Goal: Task Accomplishment & Management: Complete application form

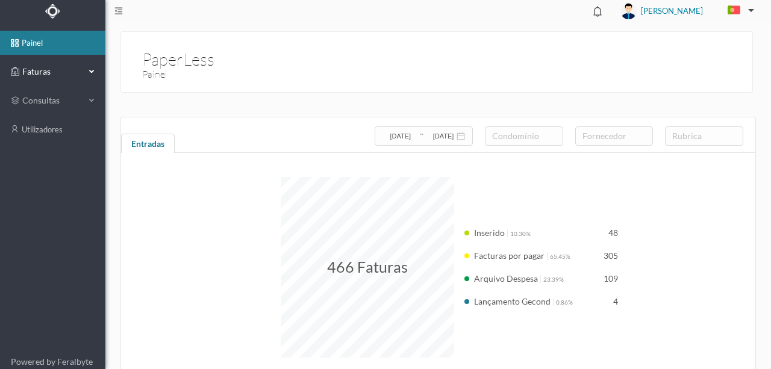
click at [37, 72] on span "Faturas" at bounding box center [52, 72] width 66 height 12
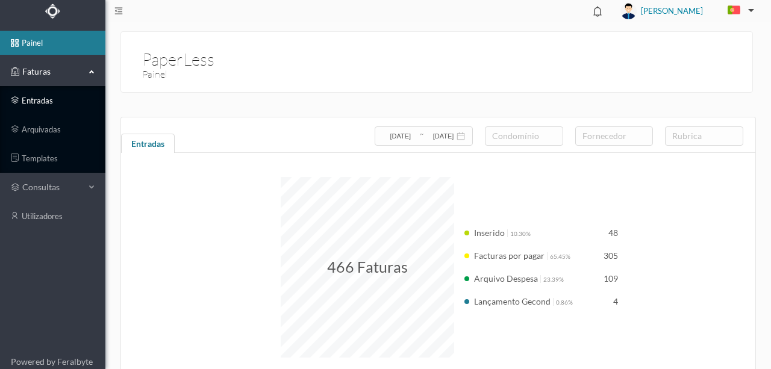
click at [42, 101] on link "entradas" at bounding box center [52, 101] width 105 height 24
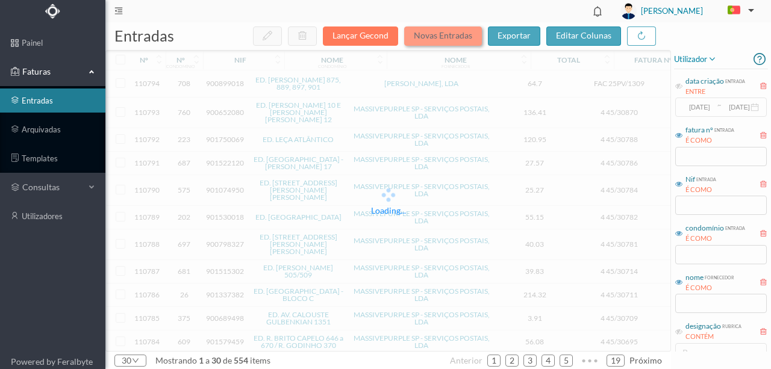
click at [451, 36] on button "Novas Entradas" at bounding box center [443, 36] width 78 height 19
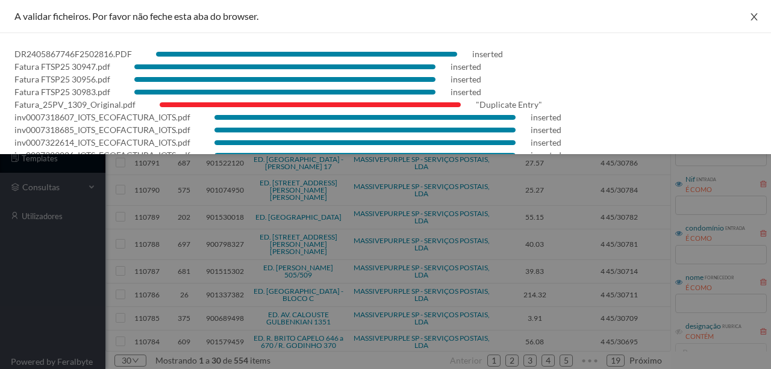
click at [750, 17] on icon "icon: close" at bounding box center [755, 17] width 10 height 10
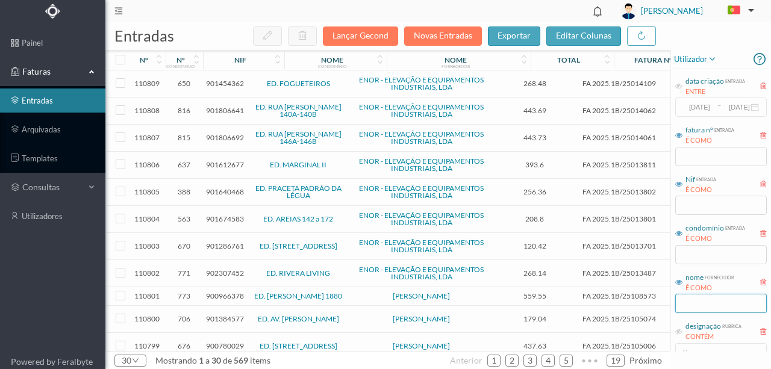
click at [689, 306] on input "text" at bounding box center [722, 303] width 92 height 19
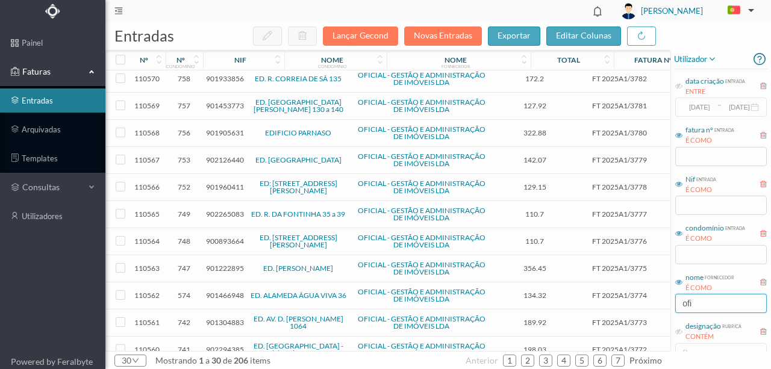
scroll to position [540, 0]
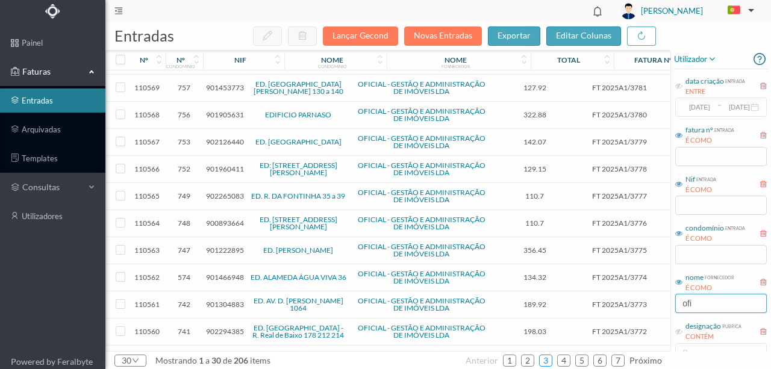
type input "ofi"
click at [548, 361] on link "3" at bounding box center [546, 361] width 12 height 18
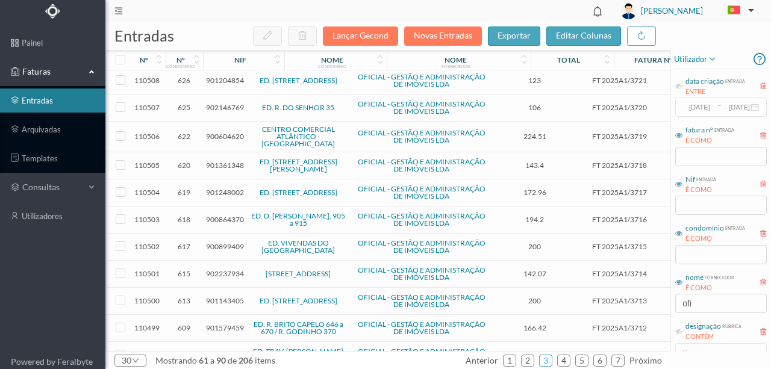
scroll to position [522, 0]
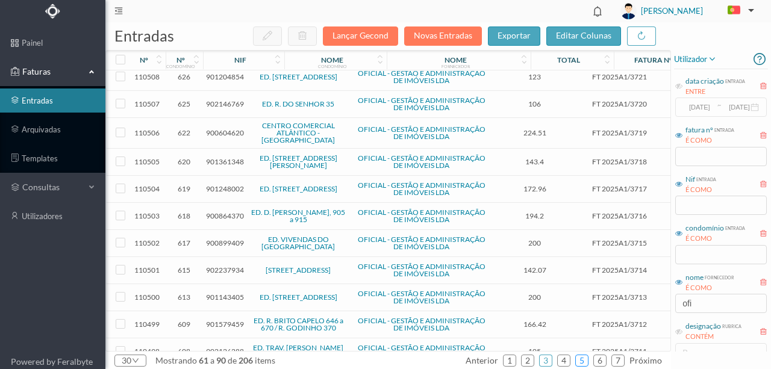
click at [586, 360] on link "5" at bounding box center [582, 361] width 12 height 18
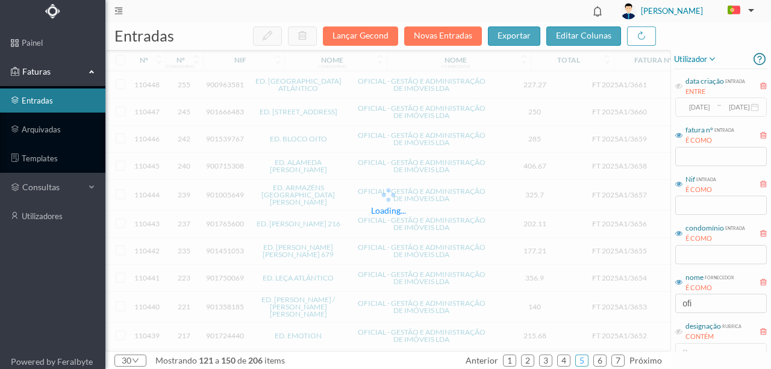
scroll to position [518, 0]
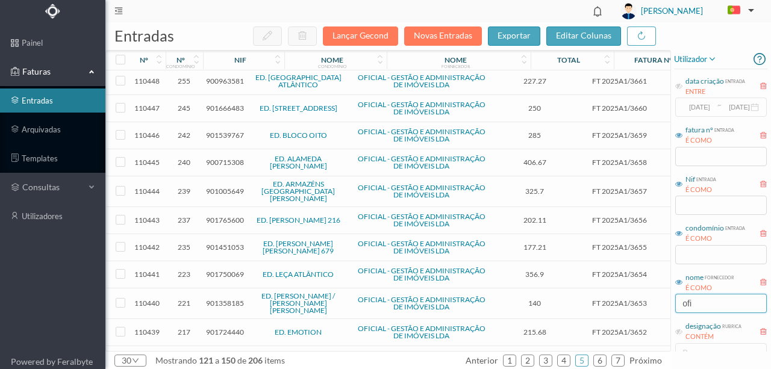
drag, startPoint x: 709, startPoint y: 304, endPoint x: 661, endPoint y: 301, distance: 48.3
click at [664, 301] on div "entradas Lançar Gecond Novas Entradas exportar editar colunas nº nº condomínio …" at bounding box center [438, 195] width 666 height 347
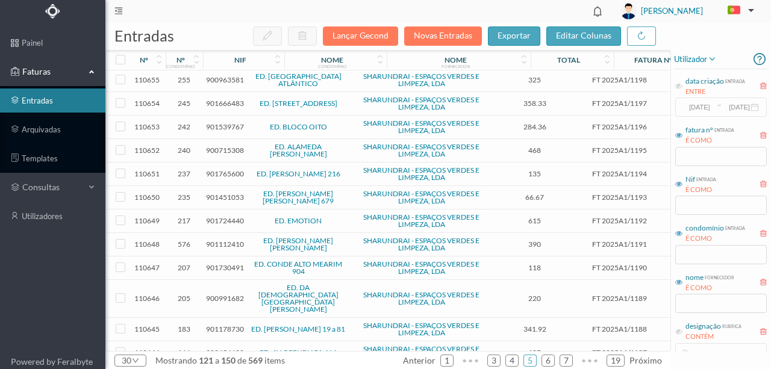
scroll to position [140, 0]
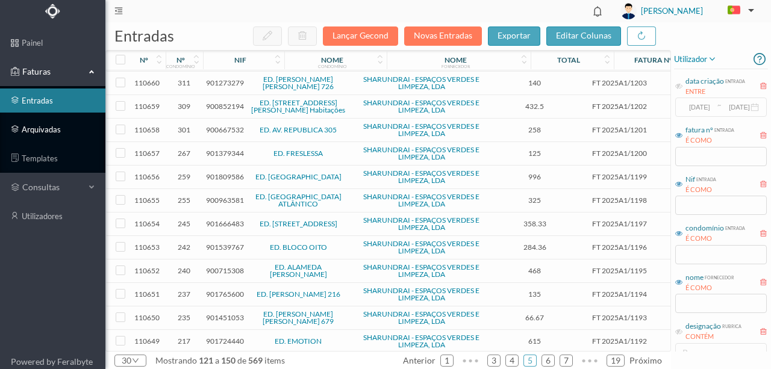
click at [46, 133] on link "arquivadas" at bounding box center [52, 130] width 105 height 24
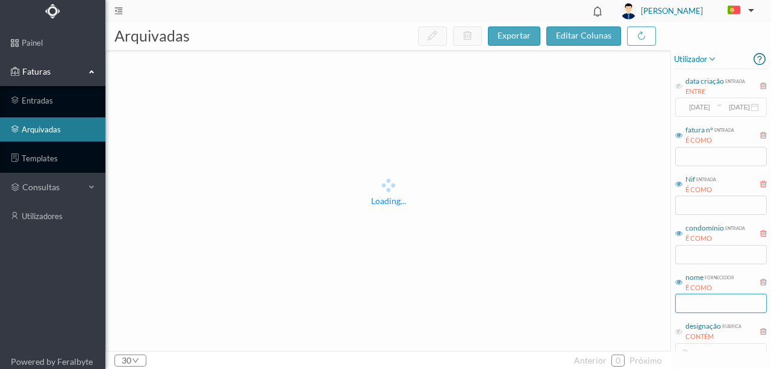
click at [690, 302] on input "text" at bounding box center [722, 303] width 92 height 19
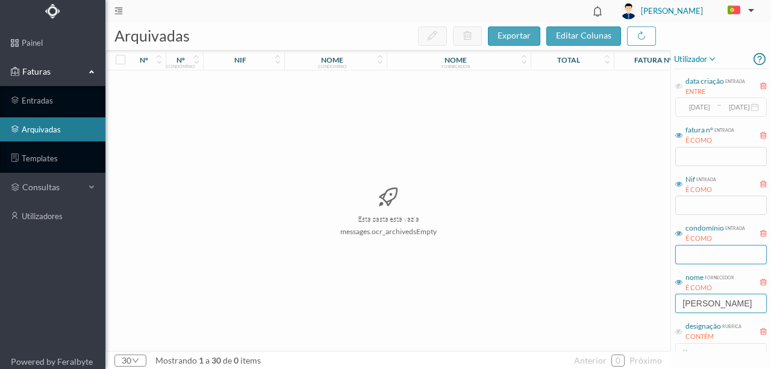
type input "[PERSON_NAME]"
click at [688, 254] on input "text" at bounding box center [722, 254] width 92 height 19
type input "CRASTO"
drag, startPoint x: 744, startPoint y: 304, endPoint x: 623, endPoint y: 297, distance: 121.4
click at [626, 299] on div "arquivadas exportar editar colunas nº nº condomínio nif nome condomínio nome fo…" at bounding box center [438, 195] width 666 height 347
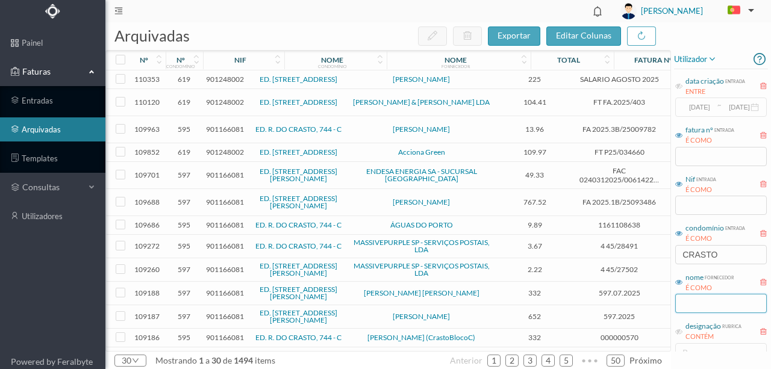
click at [687, 300] on input "text" at bounding box center [722, 303] width 92 height 19
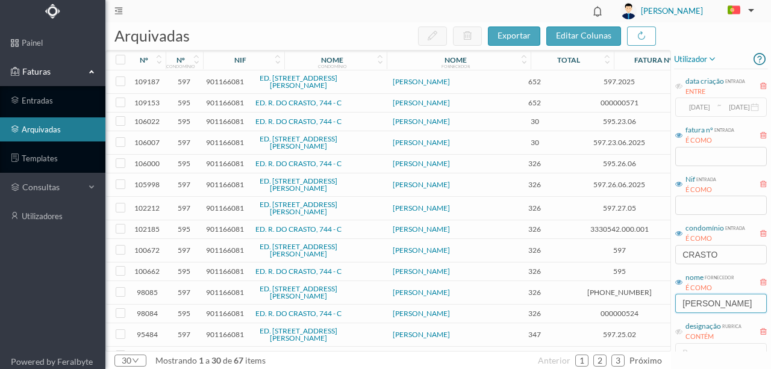
type input "[PERSON_NAME]"
click at [274, 79] on link "ED. [STREET_ADDRESS][PERSON_NAME]" at bounding box center [299, 82] width 78 height 16
click at [231, 138] on span "901166081" at bounding box center [225, 142] width 38 height 9
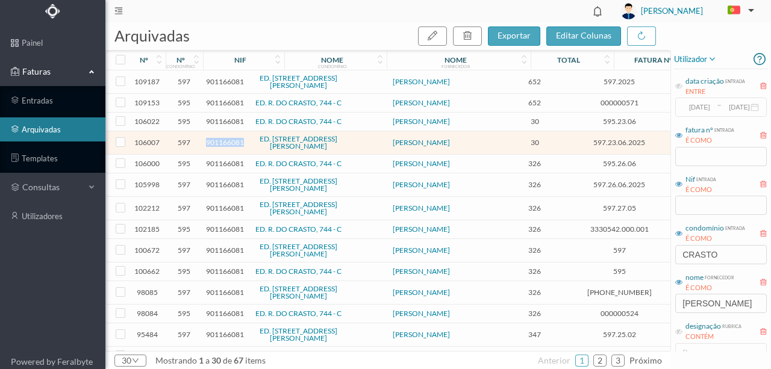
click at [231, 138] on span "901166081" at bounding box center [225, 142] width 38 height 9
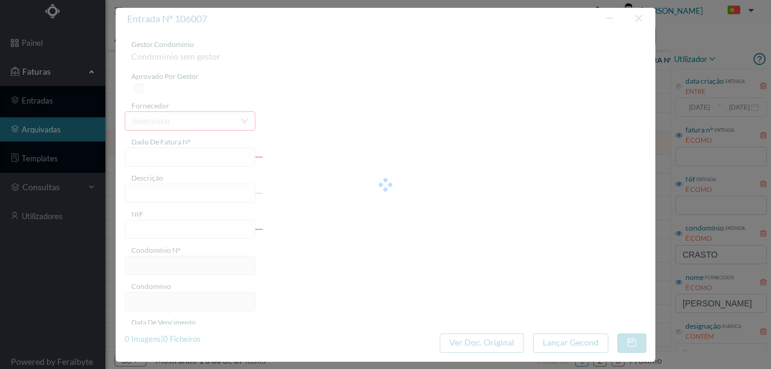
type input "597.23.06.2025"
type input "Subs Portaria"
type input "901166081"
type input "[DATE]"
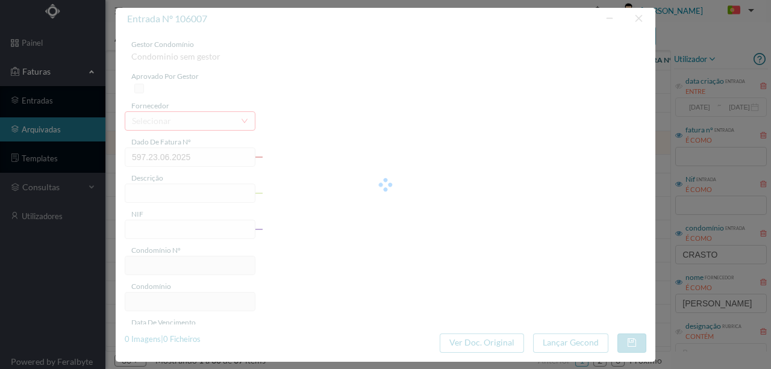
type input "[DATE]"
type input "30.00"
type input "597"
type input "ED. [STREET_ADDRESS][PERSON_NAME]"
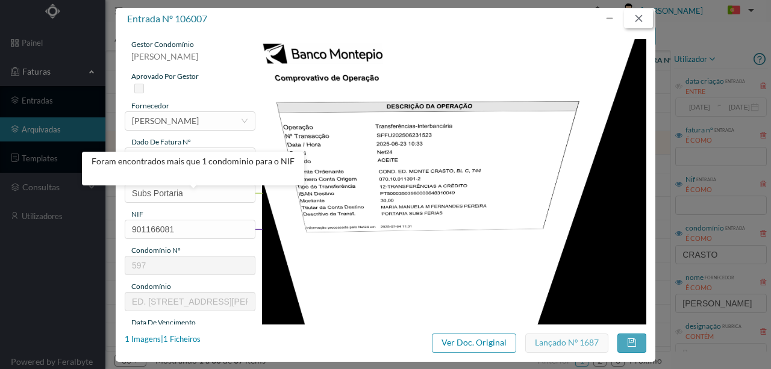
click at [645, 16] on button "button" at bounding box center [638, 18] width 29 height 19
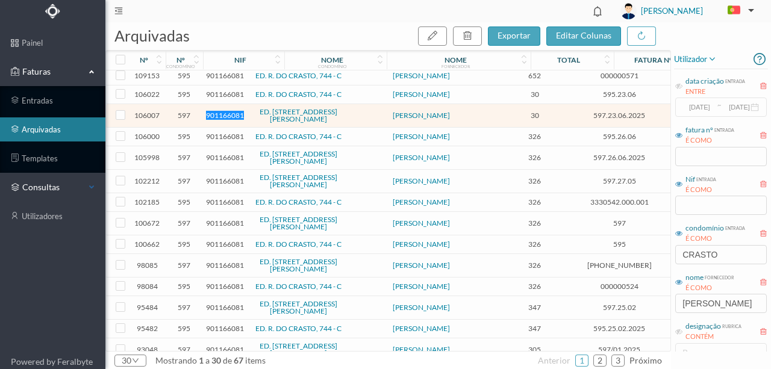
scroll to position [80, 0]
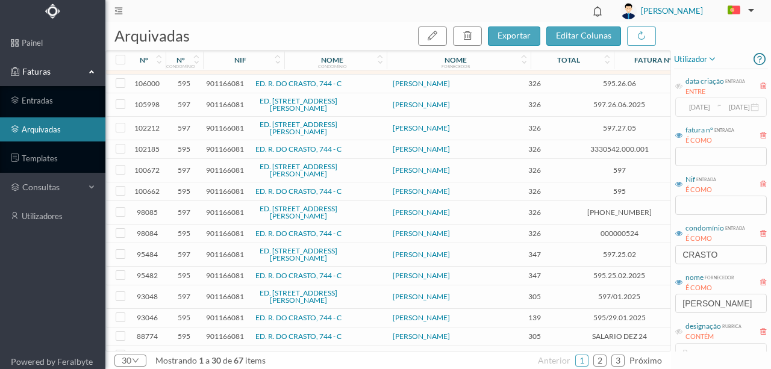
click at [40, 70] on span "Faturas" at bounding box center [52, 72] width 66 height 12
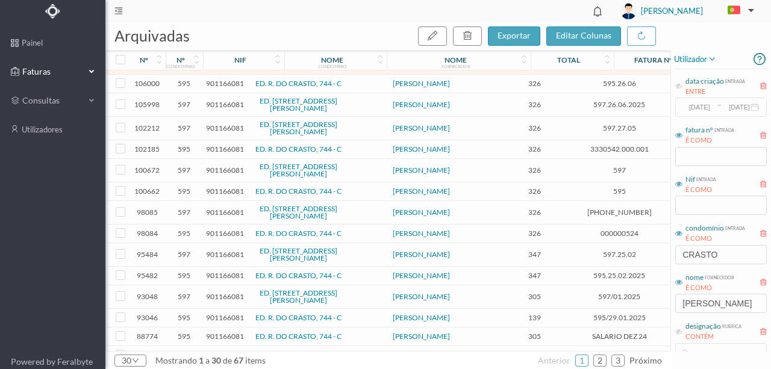
click at [41, 70] on span "Faturas" at bounding box center [52, 72] width 66 height 12
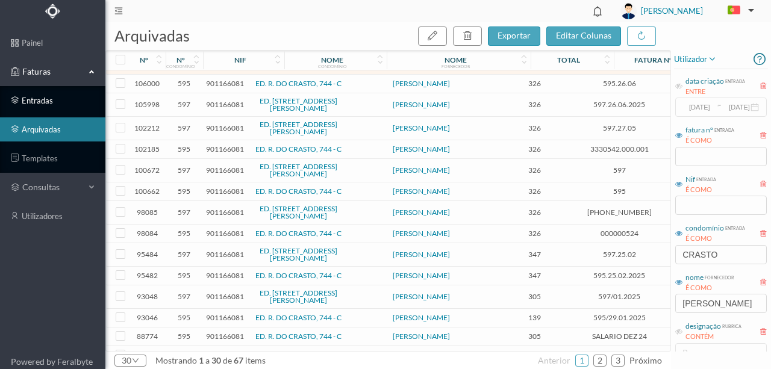
click at [34, 101] on link "entradas" at bounding box center [52, 101] width 105 height 24
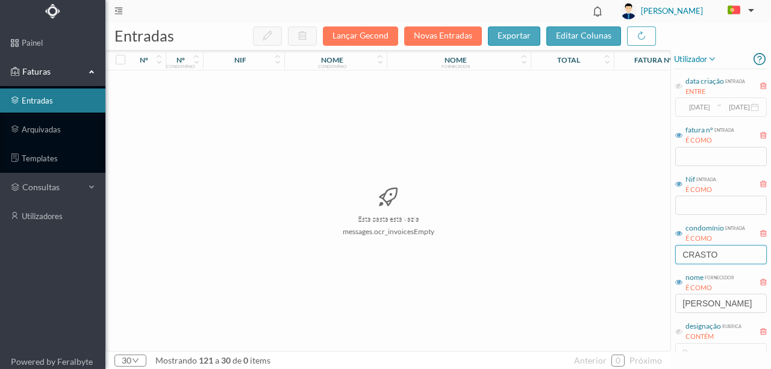
drag, startPoint x: 728, startPoint y: 259, endPoint x: 587, endPoint y: 248, distance: 141.4
click at [594, 251] on div "entradas Lançar Gecond Novas Entradas exportar editar colunas nº nº condomínio …" at bounding box center [438, 195] width 666 height 347
drag, startPoint x: 730, startPoint y: 306, endPoint x: 587, endPoint y: 301, distance: 143.5
click at [592, 304] on div "entradas Lançar Gecond Novas Entradas exportar editar colunas nº nº condomínio …" at bounding box center [438, 195] width 666 height 347
